Goal: Task Accomplishment & Management: Use online tool/utility

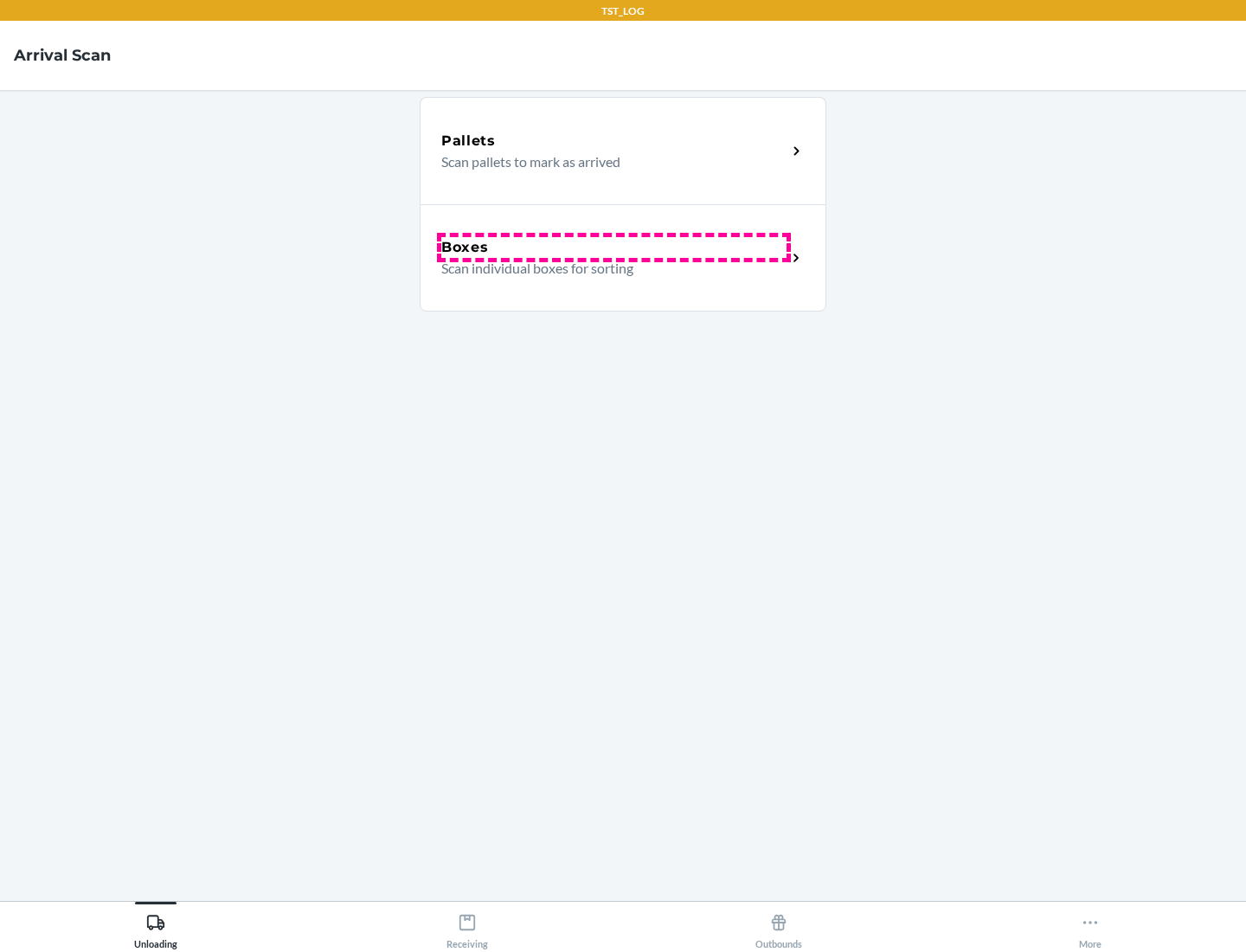
click at [614, 247] on div "Boxes" at bounding box center [614, 247] width 345 height 21
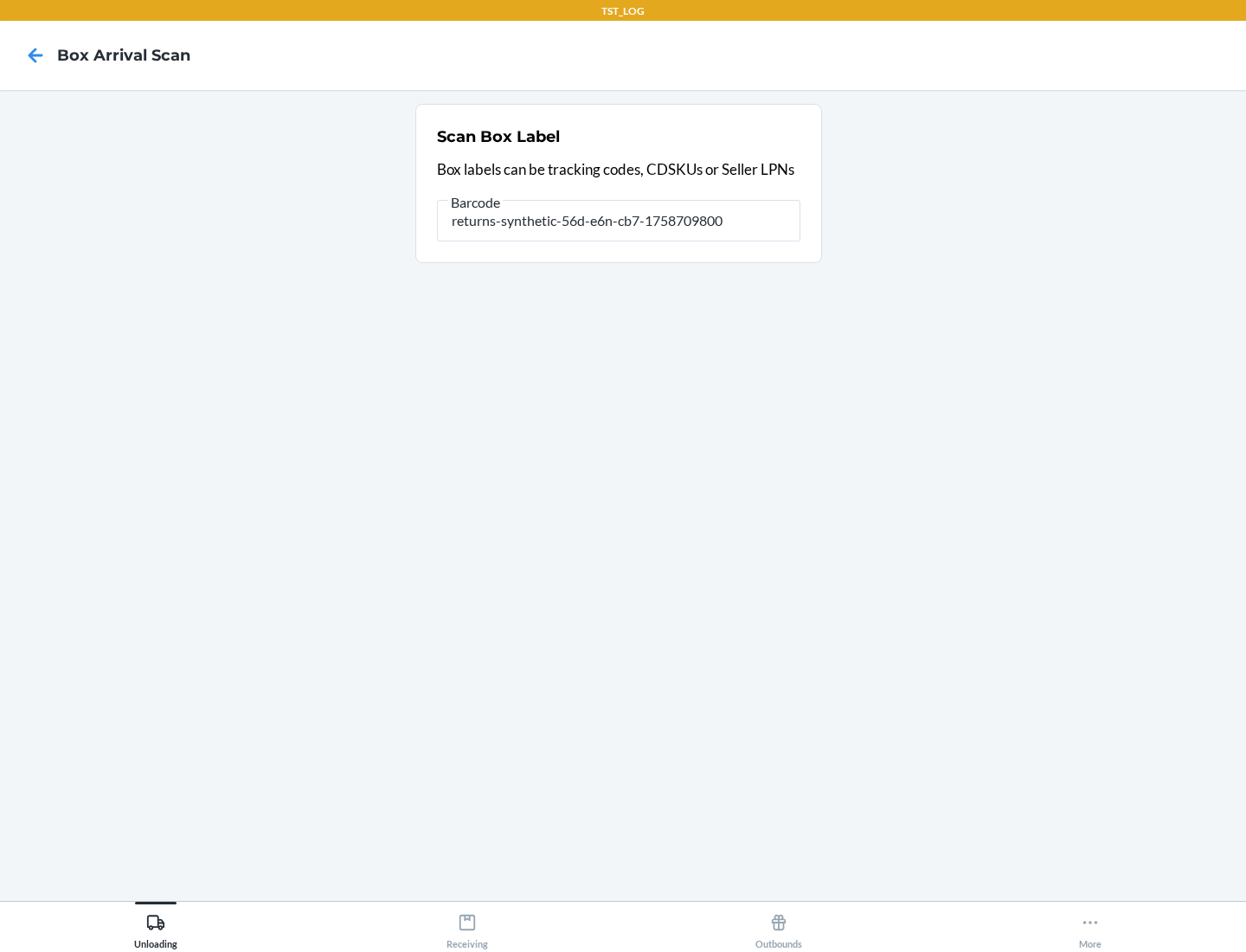
type input "returns-synthetic-56d-e6n-cb7-1758709800"
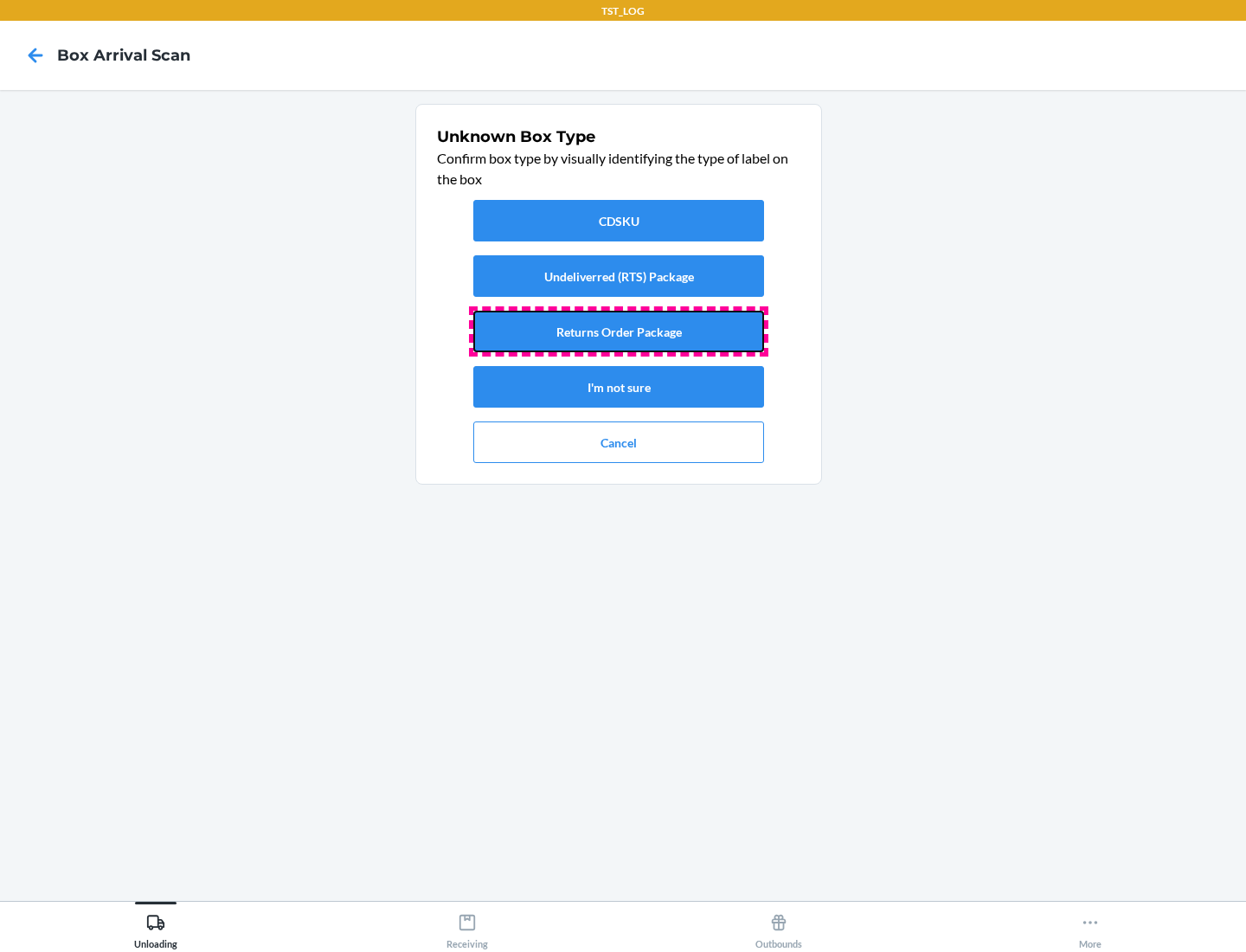
click at [619, 331] on button "Returns Order Package" at bounding box center [619, 330] width 291 height 41
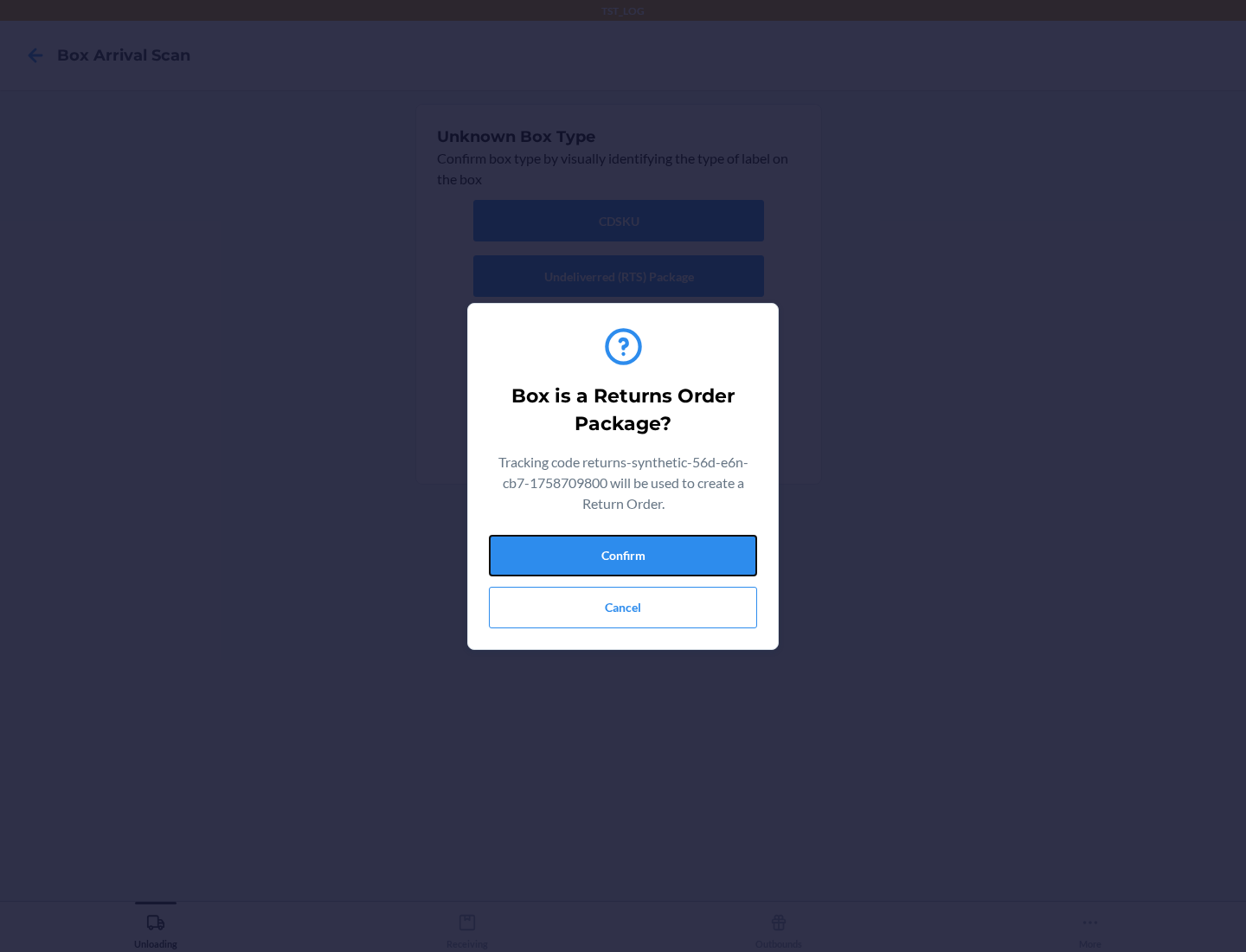
click at [623, 555] on button "Confirm" at bounding box center [623, 555] width 268 height 41
